Goal: Task Accomplishment & Management: Use online tool/utility

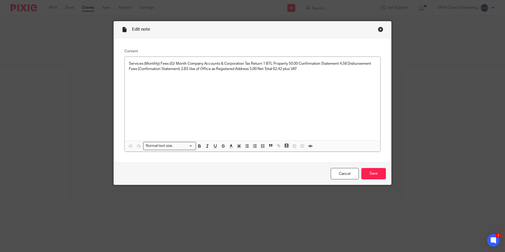
click at [358, 172] on div "Cancel Save" at bounding box center [252, 173] width 277 height 22
click at [357, 171] on div "Cancel Save" at bounding box center [252, 173] width 277 height 22
click at [339, 175] on link "Cancel" at bounding box center [345, 173] width 28 height 11
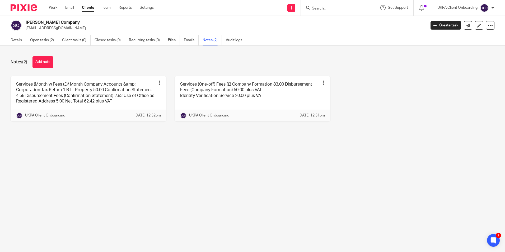
click at [313, 10] on input "Search" at bounding box center [335, 8] width 48 height 5
click at [31, 43] on link "Open tasks (2)" at bounding box center [44, 40] width 28 height 10
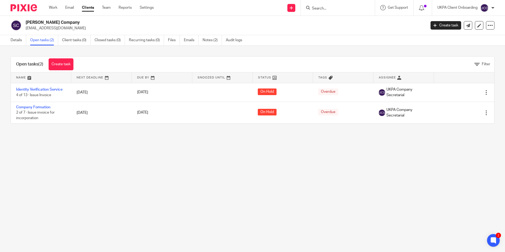
click at [325, 5] on form at bounding box center [339, 7] width 56 height 7
click at [325, 7] on input "Search" at bounding box center [335, 8] width 48 height 5
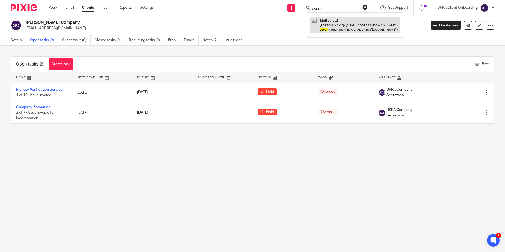
type input "dorah"
click at [332, 25] on link at bounding box center [354, 25] width 89 height 16
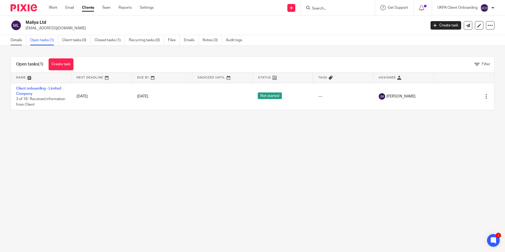
click at [17, 39] on link "Details" at bounding box center [19, 40] width 16 height 10
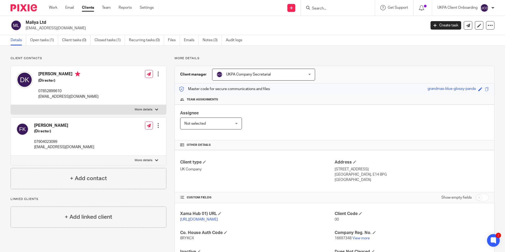
click at [321, 8] on input "Search" at bounding box center [335, 8] width 48 height 5
paste input "+447983604323"
click at [348, 9] on input "+447983604323" at bounding box center [335, 8] width 48 height 5
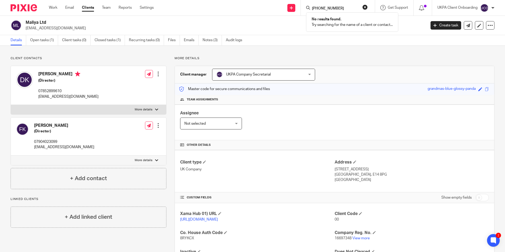
paste input "66638009"
click at [349, 8] on input "+447966638009" at bounding box center [335, 8] width 48 height 5
type input "+447966638009"
click at [211, 40] on link "Notes (3)" at bounding box center [212, 40] width 19 height 10
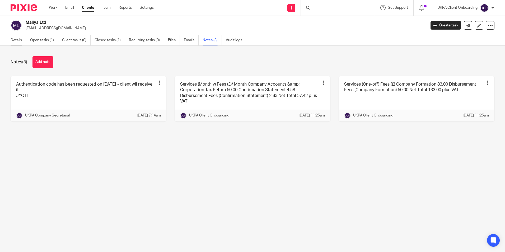
click at [19, 40] on link "Details" at bounding box center [19, 40] width 16 height 10
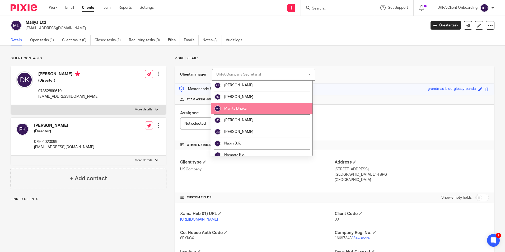
scroll to position [370, 0]
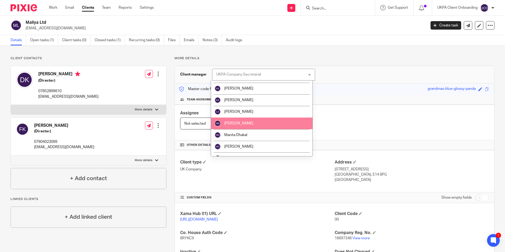
click at [247, 123] on span "Manish Bhandari" at bounding box center [238, 124] width 29 height 4
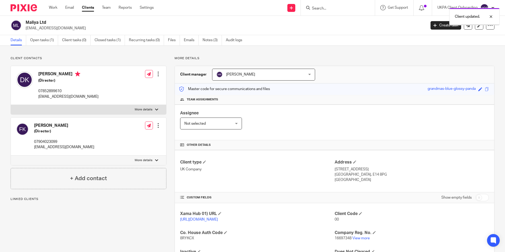
click at [331, 9] on div "Client updated." at bounding box center [376, 15] width 247 height 20
click at [324, 8] on input "Search" at bounding box center [335, 8] width 48 height 5
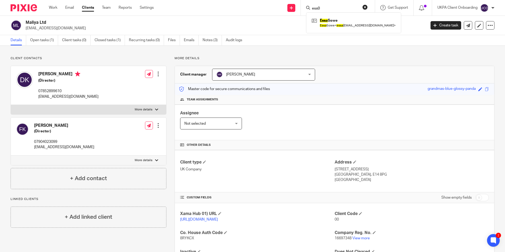
click at [340, 8] on input "ess0" at bounding box center [335, 8] width 48 height 5
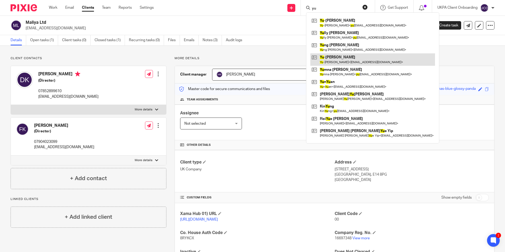
type input "yu"
click at [334, 57] on link at bounding box center [372, 59] width 125 height 12
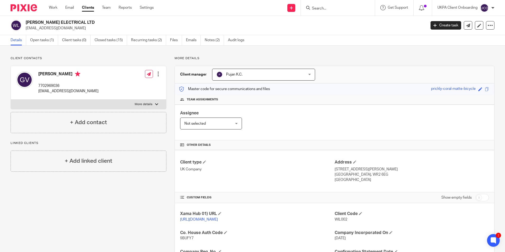
scroll to position [106, 0]
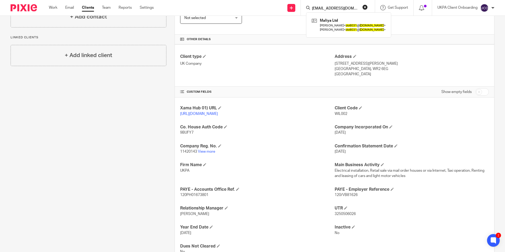
type input "do8031@yahoo.com"
click at [267, 51] on div "Client type UK Company Address 24 Ellison Avenue, Worcester London, WR2 6EG Uni…" at bounding box center [334, 65] width 319 height 42
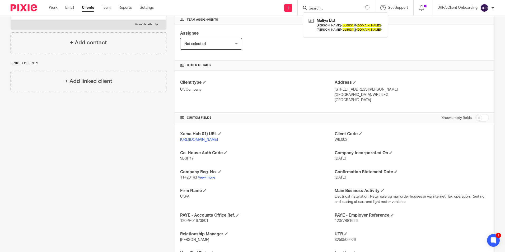
scroll to position [0, 0]
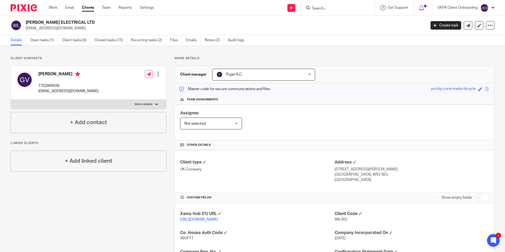
click at [328, 8] on input "Search" at bounding box center [335, 8] width 48 height 5
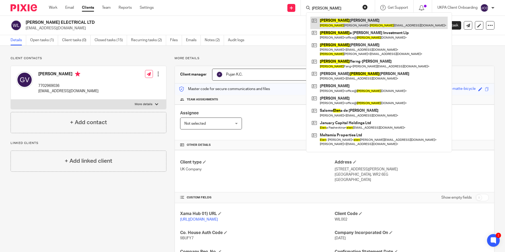
type input "helen"
drag, startPoint x: 330, startPoint y: 21, endPoint x: 332, endPoint y: 24, distance: 3.1
click at [330, 21] on link at bounding box center [378, 23] width 137 height 12
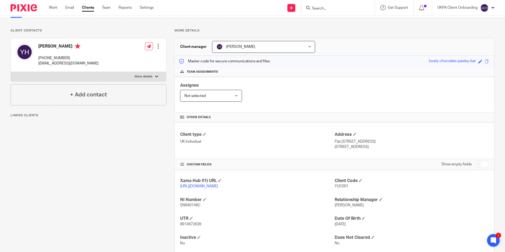
scroll to position [46, 0]
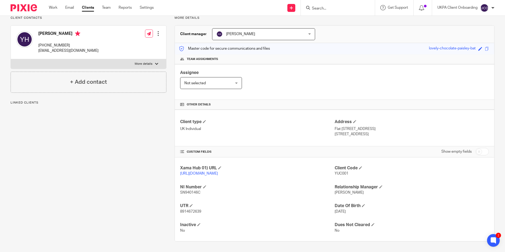
click at [188, 209] on p "8914672639" at bounding box center [257, 211] width 154 height 5
copy span "8914672639"
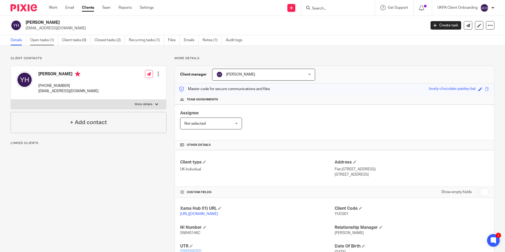
click at [47, 40] on link "Open tasks (1)" at bounding box center [44, 40] width 28 height 10
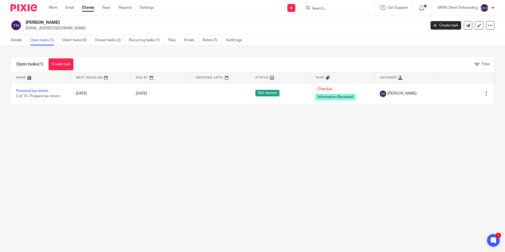
click at [86, 8] on link "Clients" at bounding box center [88, 7] width 12 height 5
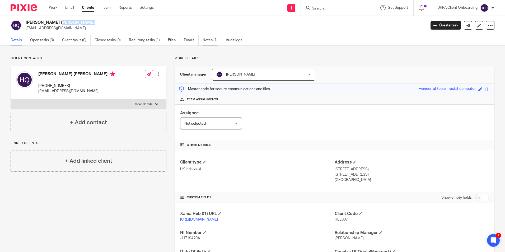
click at [218, 41] on link "Notes (1)" at bounding box center [212, 40] width 19 height 10
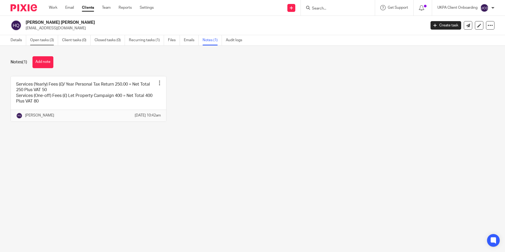
click at [51, 40] on link "Open tasks (3)" at bounding box center [44, 40] width 28 height 10
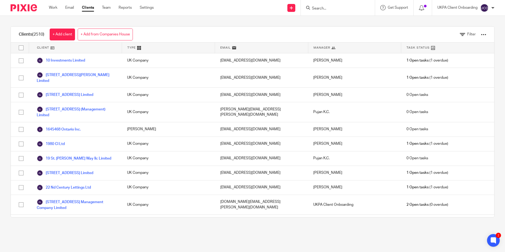
click at [337, 7] on input "Search" at bounding box center [335, 8] width 48 height 5
paste input "paola.koundourioti@gmail.com"
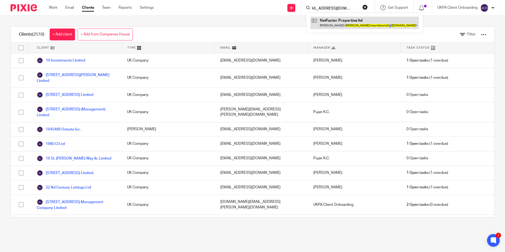
type input "[EMAIL_ADDRESS][DOMAIN_NAME]"
click at [106, 10] on link "Team" at bounding box center [106, 7] width 9 height 5
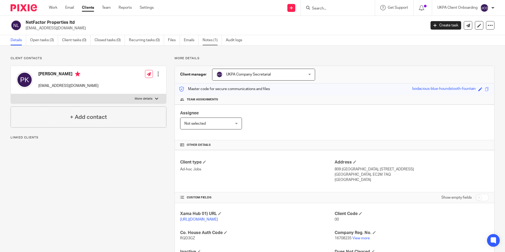
click at [213, 44] on link "Notes (1)" at bounding box center [212, 40] width 19 height 10
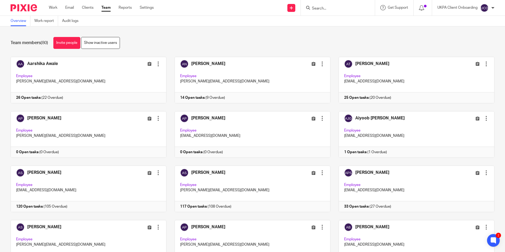
click at [328, 8] on input "Search" at bounding box center [335, 8] width 48 height 5
paste input "[EMAIL_ADDRESS][DOMAIN_NAME]"
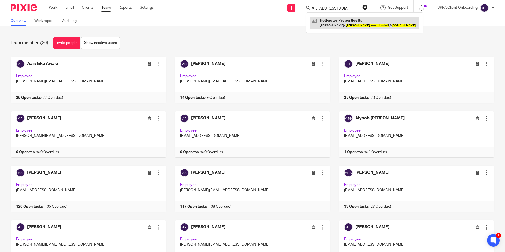
type input "[EMAIL_ADDRESS][DOMAIN_NAME]"
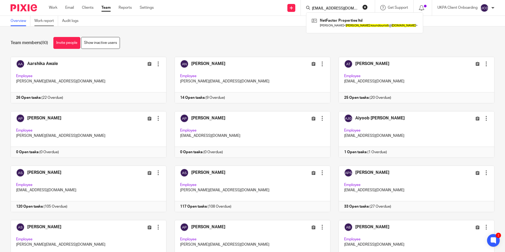
click at [47, 24] on link "Work report" at bounding box center [46, 21] width 24 height 10
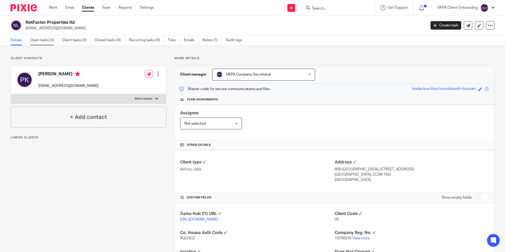
click at [46, 41] on link "Open tasks (3)" at bounding box center [44, 40] width 28 height 10
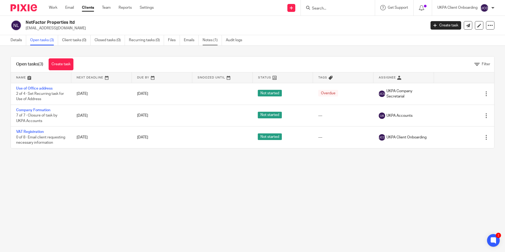
click at [209, 41] on link "Notes (1)" at bounding box center [212, 40] width 19 height 10
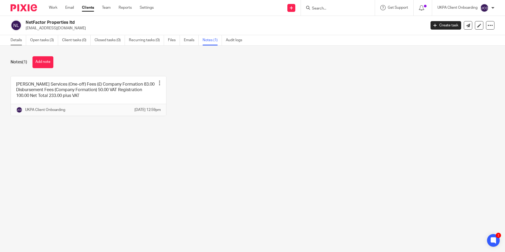
click at [22, 40] on link "Details" at bounding box center [19, 40] width 16 height 10
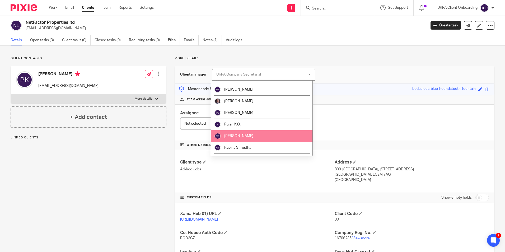
scroll to position [608, 0]
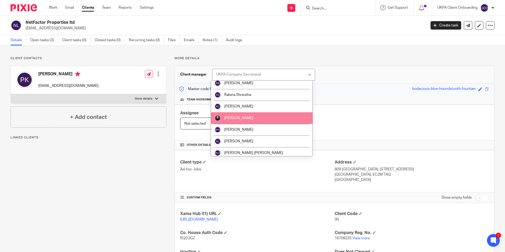
click at [244, 119] on span "[PERSON_NAME]" at bounding box center [238, 118] width 29 height 4
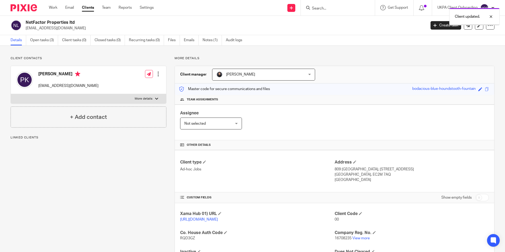
click at [324, 8] on div "Client updated." at bounding box center [376, 15] width 247 height 20
click at [210, 39] on link "Notes (1)" at bounding box center [212, 40] width 19 height 10
click at [45, 43] on link "Open tasks (3)" at bounding box center [44, 40] width 28 height 10
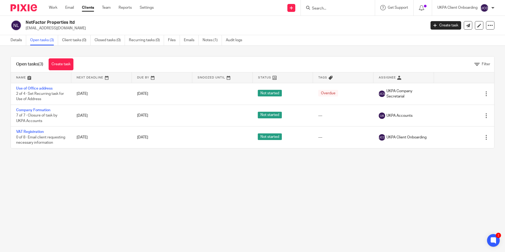
click at [321, 8] on input "Search" at bounding box center [335, 8] width 48 height 5
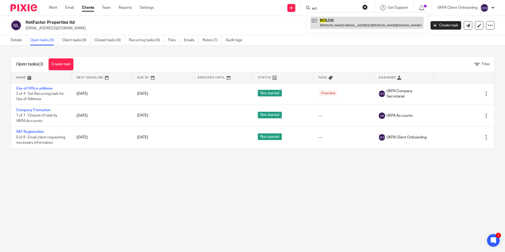
type input "sci"
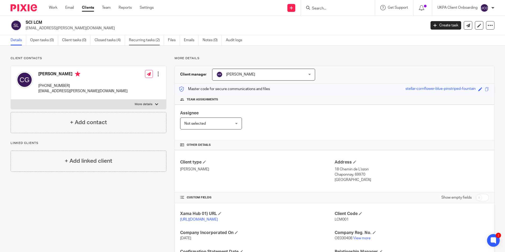
click at [150, 43] on link "Recurring tasks (2)" at bounding box center [146, 40] width 35 height 10
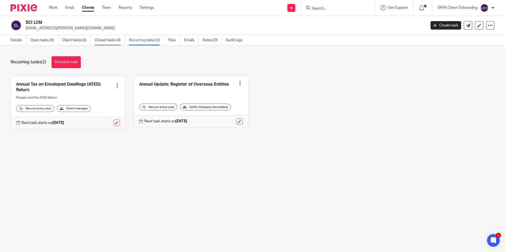
click at [109, 39] on link "Closed tasks (4)" at bounding box center [110, 40] width 30 height 10
click at [31, 23] on h2 "SCI LCM" at bounding box center [185, 23] width 318 height 6
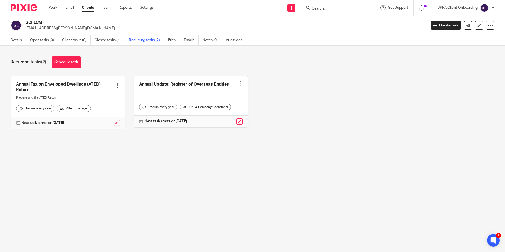
click at [31, 23] on h2 "SCI LCM" at bounding box center [185, 23] width 318 height 6
click at [14, 42] on link "Details" at bounding box center [19, 40] width 16 height 10
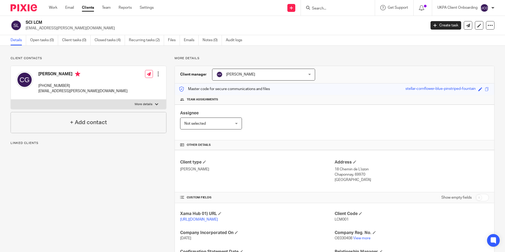
scroll to position [53, 0]
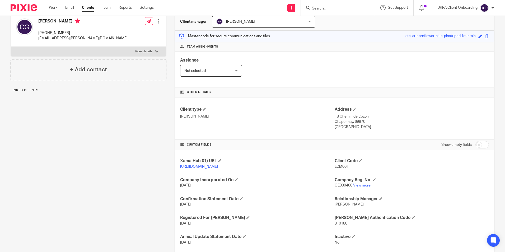
click at [338, 185] on span "OE030408" at bounding box center [344, 186] width 18 height 4
copy p "OE030408"
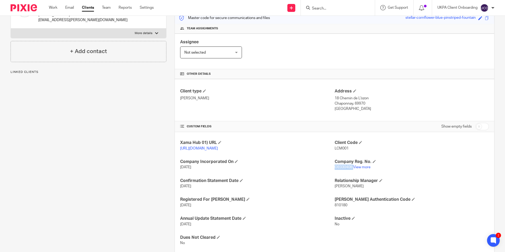
scroll to position [79, 0]
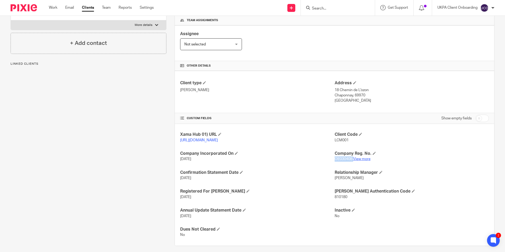
click at [358, 161] on link "View more" at bounding box center [361, 159] width 17 height 4
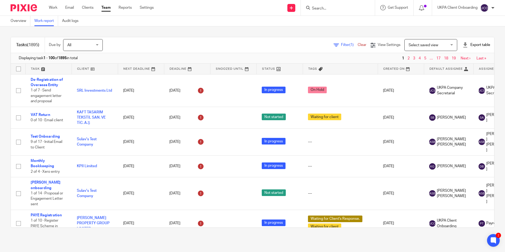
click at [341, 46] on span "Filter (1)" at bounding box center [349, 45] width 17 height 4
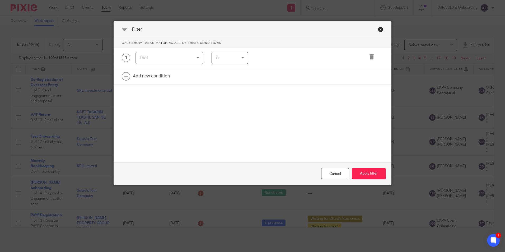
click at [164, 57] on div "Field" at bounding box center [165, 57] width 51 height 11
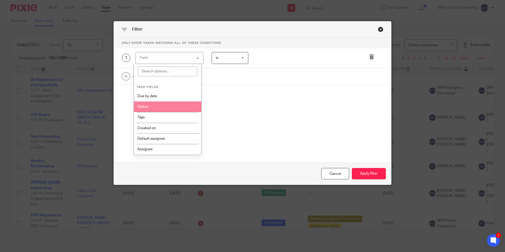
click at [154, 109] on li "Status" at bounding box center [167, 106] width 67 height 11
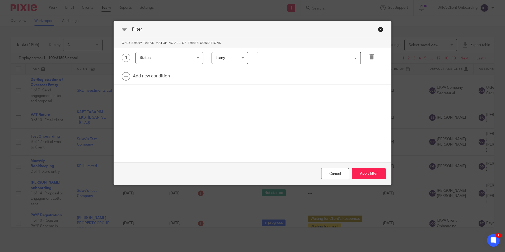
click at [288, 56] on input "Search for option" at bounding box center [308, 57] width 100 height 9
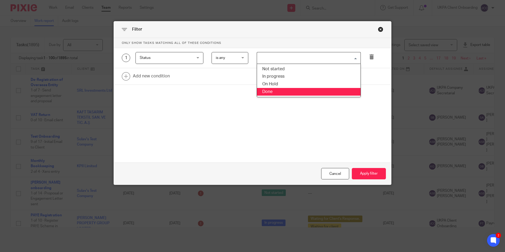
click at [284, 91] on li "Done" at bounding box center [309, 92] width 104 height 8
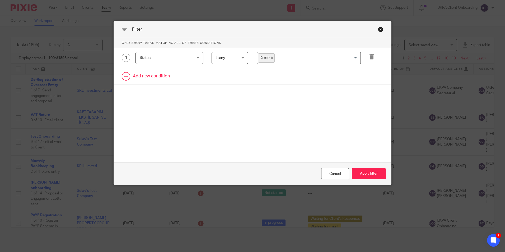
click at [150, 78] on link at bounding box center [252, 76] width 277 height 16
click at [159, 76] on div "Field" at bounding box center [165, 77] width 51 height 11
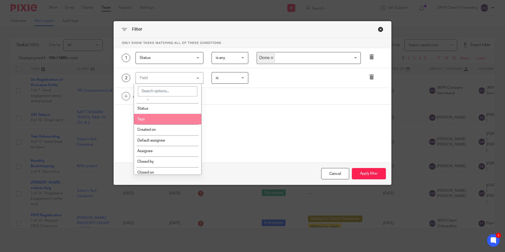
scroll to position [26, 0]
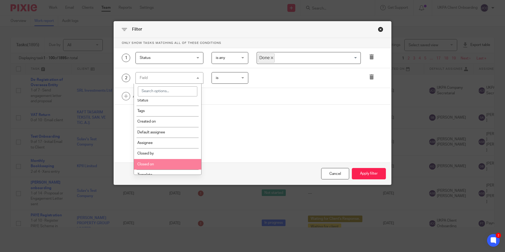
click at [157, 161] on li "Closed on" at bounding box center [167, 164] width 67 height 11
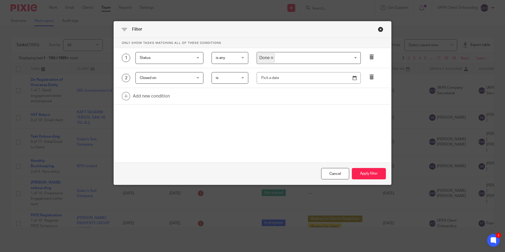
click at [237, 81] on span "is" at bounding box center [229, 77] width 26 height 11
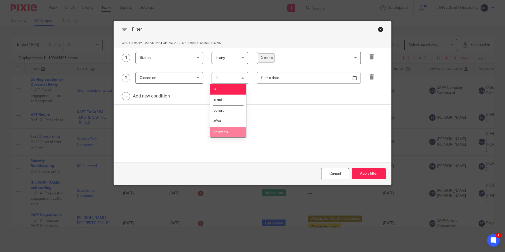
click at [223, 134] on li "between" at bounding box center [228, 132] width 36 height 11
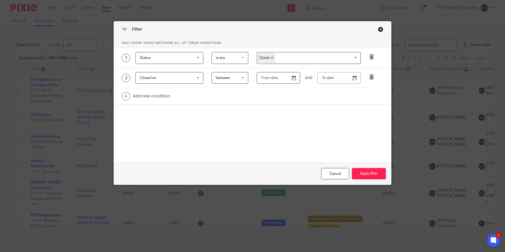
click at [295, 81] on input "text" at bounding box center [278, 78] width 43 height 12
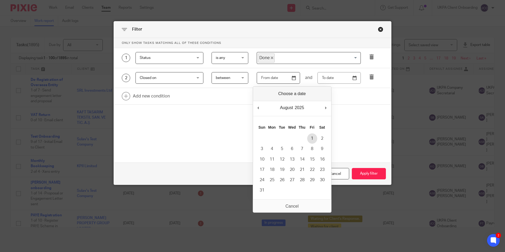
type input "2025-08-01"
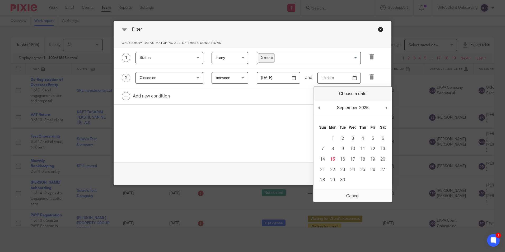
click at [354, 77] on input "Use the arrow keys to pick a date" at bounding box center [339, 78] width 43 height 12
type input "2025-08-31"
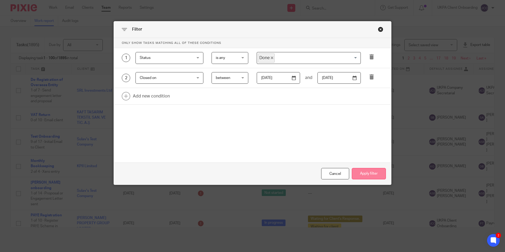
click at [367, 170] on button "Apply filter" at bounding box center [369, 173] width 34 height 11
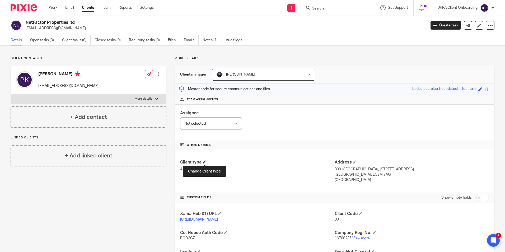
click at [204, 161] on span at bounding box center [204, 161] width 3 height 3
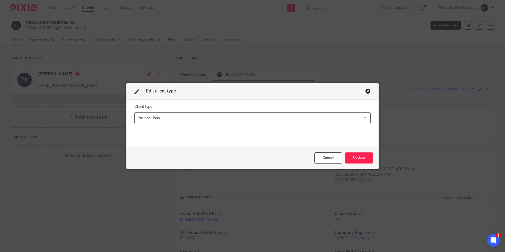
drag, startPoint x: 204, startPoint y: 161, endPoint x: 188, endPoint y: 119, distance: 45.3
click at [186, 121] on span "Ad-hoc Jobs" at bounding box center [231, 118] width 185 height 11
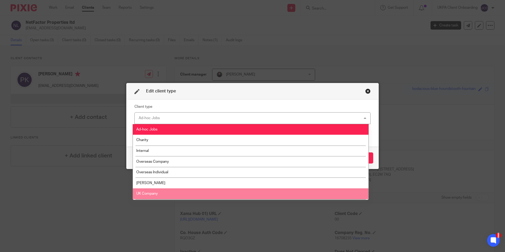
click at [159, 195] on li "UK Company" at bounding box center [251, 193] width 236 height 11
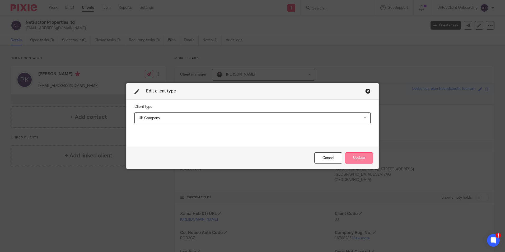
click at [362, 158] on button "Update" at bounding box center [359, 157] width 28 height 11
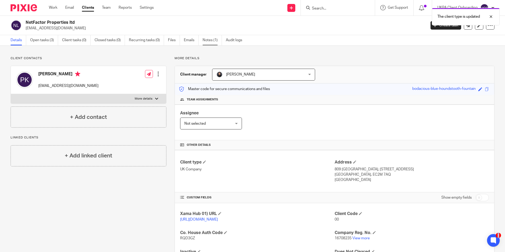
click at [208, 43] on link "Notes (1)" at bounding box center [212, 40] width 19 height 10
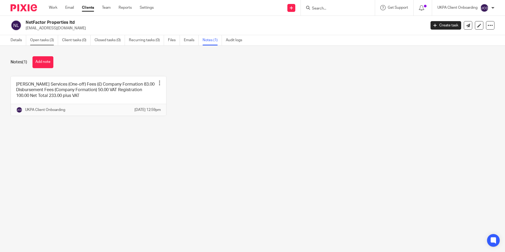
click at [47, 37] on link "Open tasks (3)" at bounding box center [44, 40] width 28 height 10
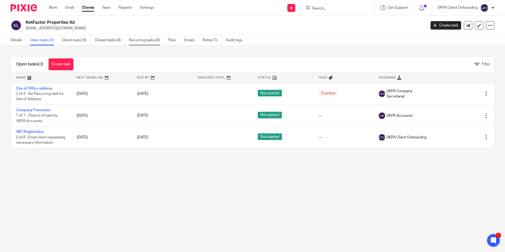
click at [156, 37] on link "Recurring tasks (0)" at bounding box center [146, 40] width 35 height 10
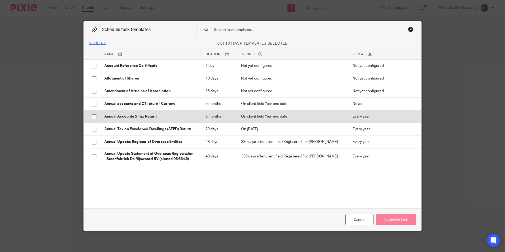
click at [152, 115] on p "Annual Accounts & Tax Return" at bounding box center [149, 116] width 91 height 5
checkbox input "true"
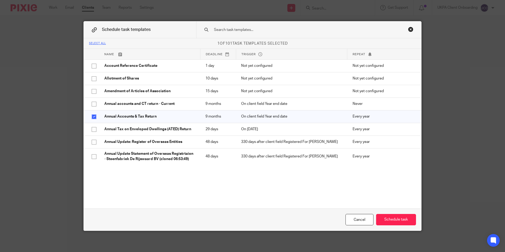
click at [228, 30] on input "text" at bounding box center [300, 30] width 174 height 6
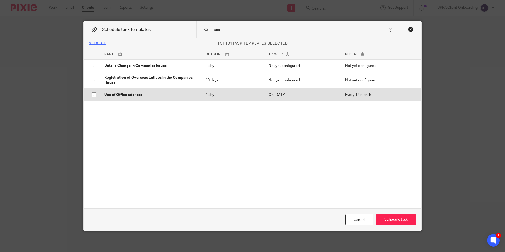
type input "use"
click at [147, 92] on p "Use of Office address" at bounding box center [149, 94] width 91 height 5
checkbox input "true"
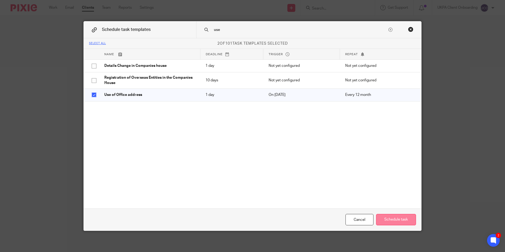
click at [390, 216] on button "Schedule task" at bounding box center [396, 219] width 40 height 11
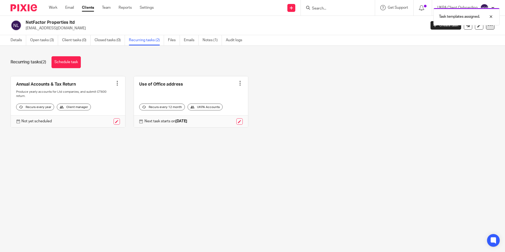
click at [487, 28] on div at bounding box center [490, 25] width 8 height 8
click at [443, 39] on link "Update from Companies House" at bounding box center [457, 39] width 58 height 8
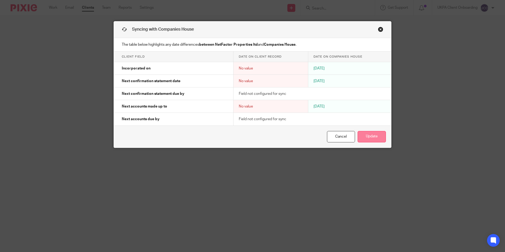
click at [369, 137] on button "Update" at bounding box center [372, 136] width 28 height 11
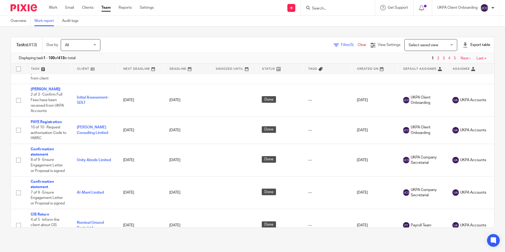
scroll to position [634, 0]
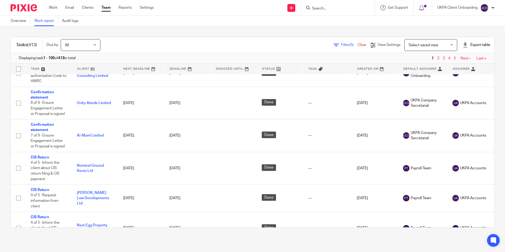
click at [463, 44] on div "Export table" at bounding box center [477, 44] width 28 height 5
click at [456, 66] on link "Excel spreadsheet" at bounding box center [463, 65] width 31 height 4
